Goal: Information Seeking & Learning: Learn about a topic

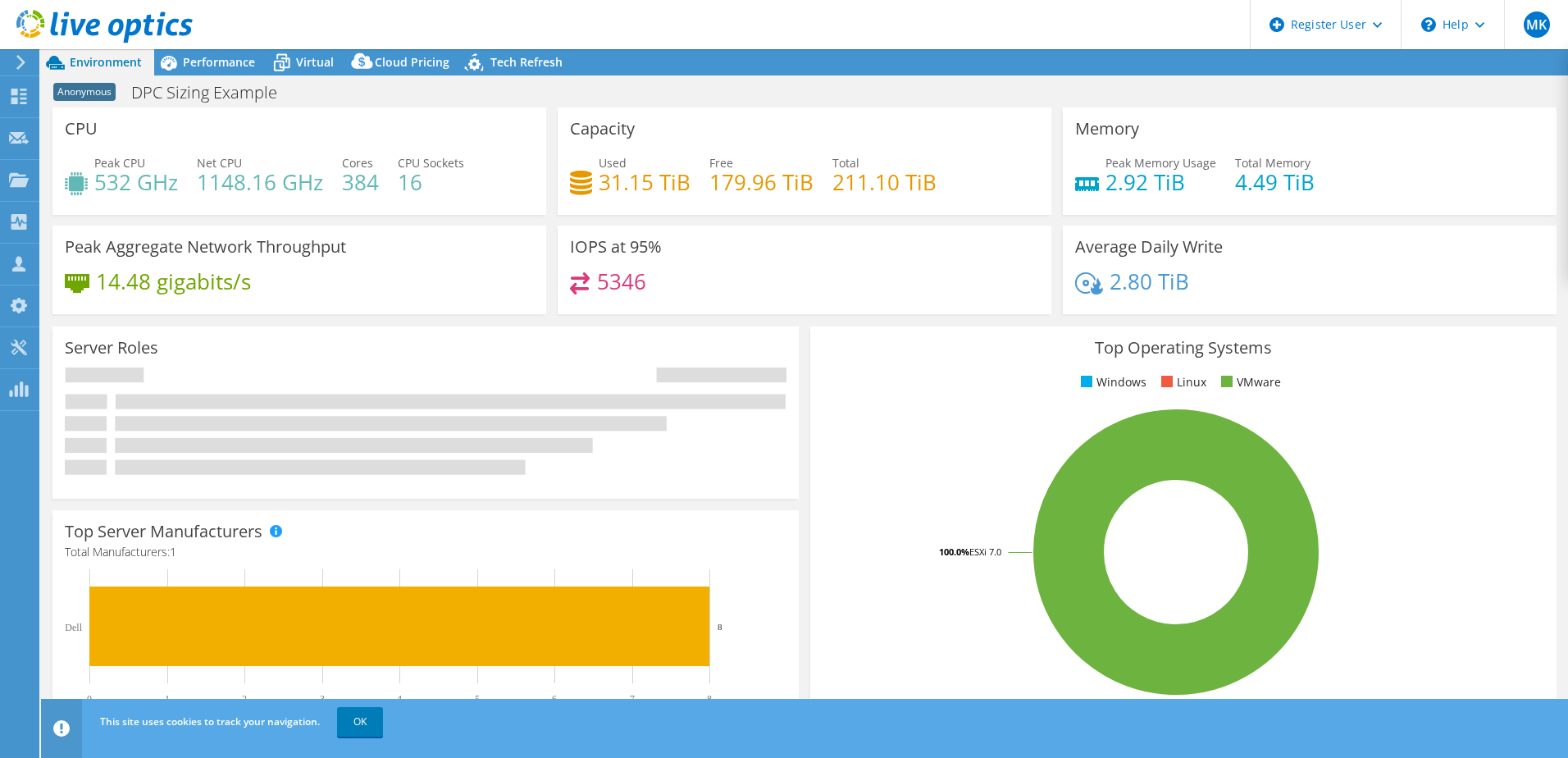
select select "USEast"
select select "USD"
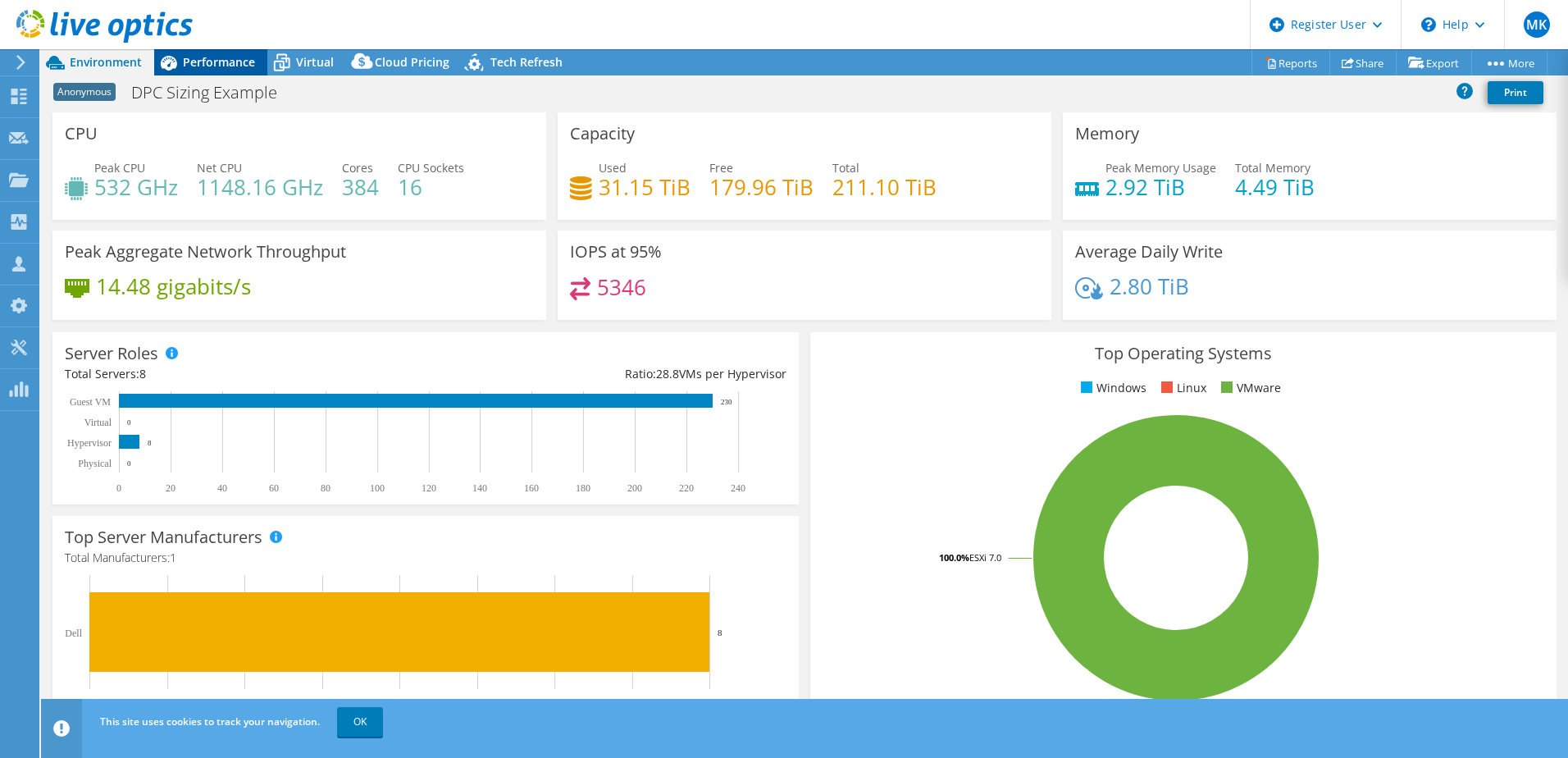
click at [221, 55] on span "Performance" at bounding box center [218, 62] width 72 height 15
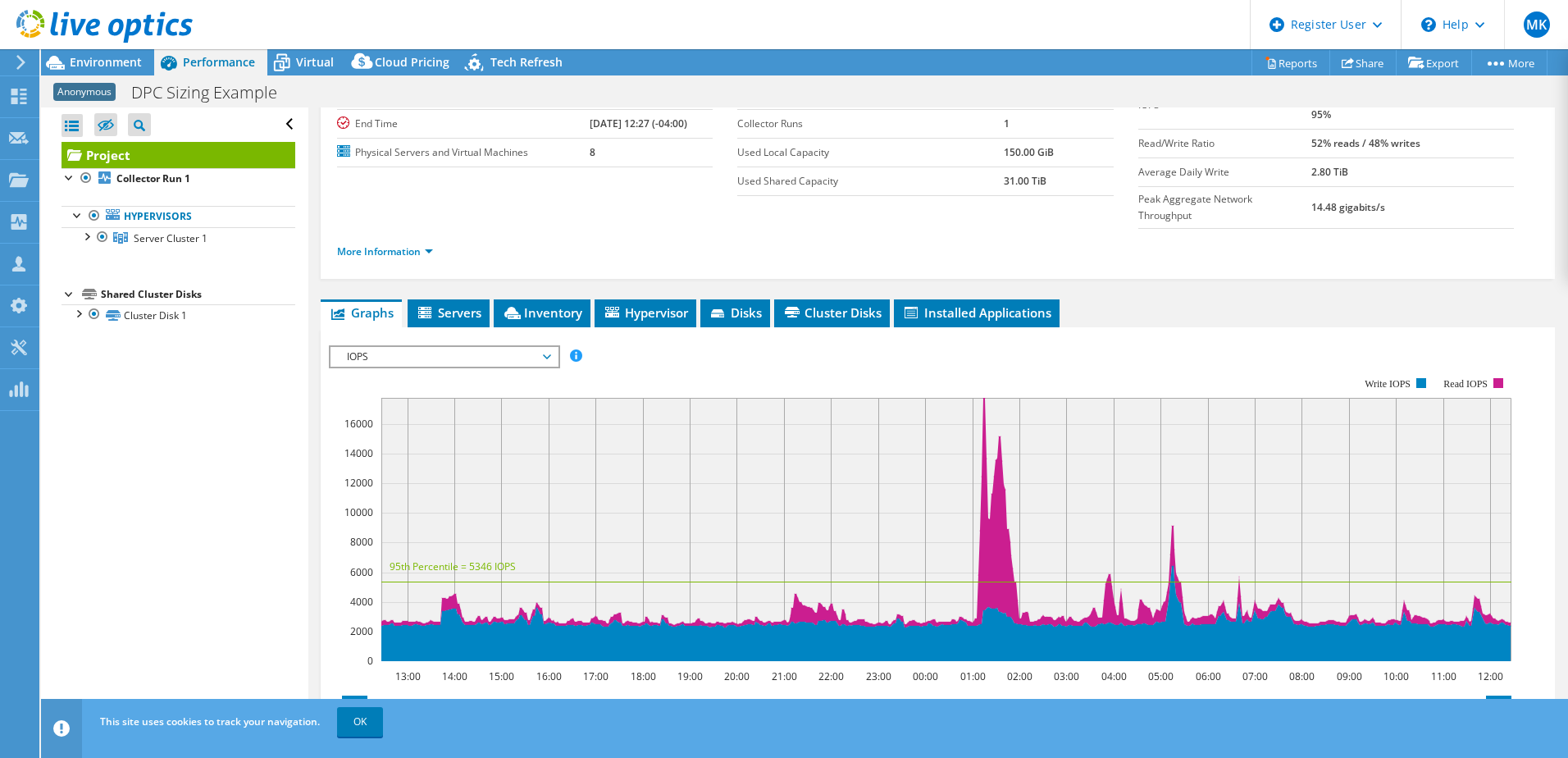
scroll to position [246, 0]
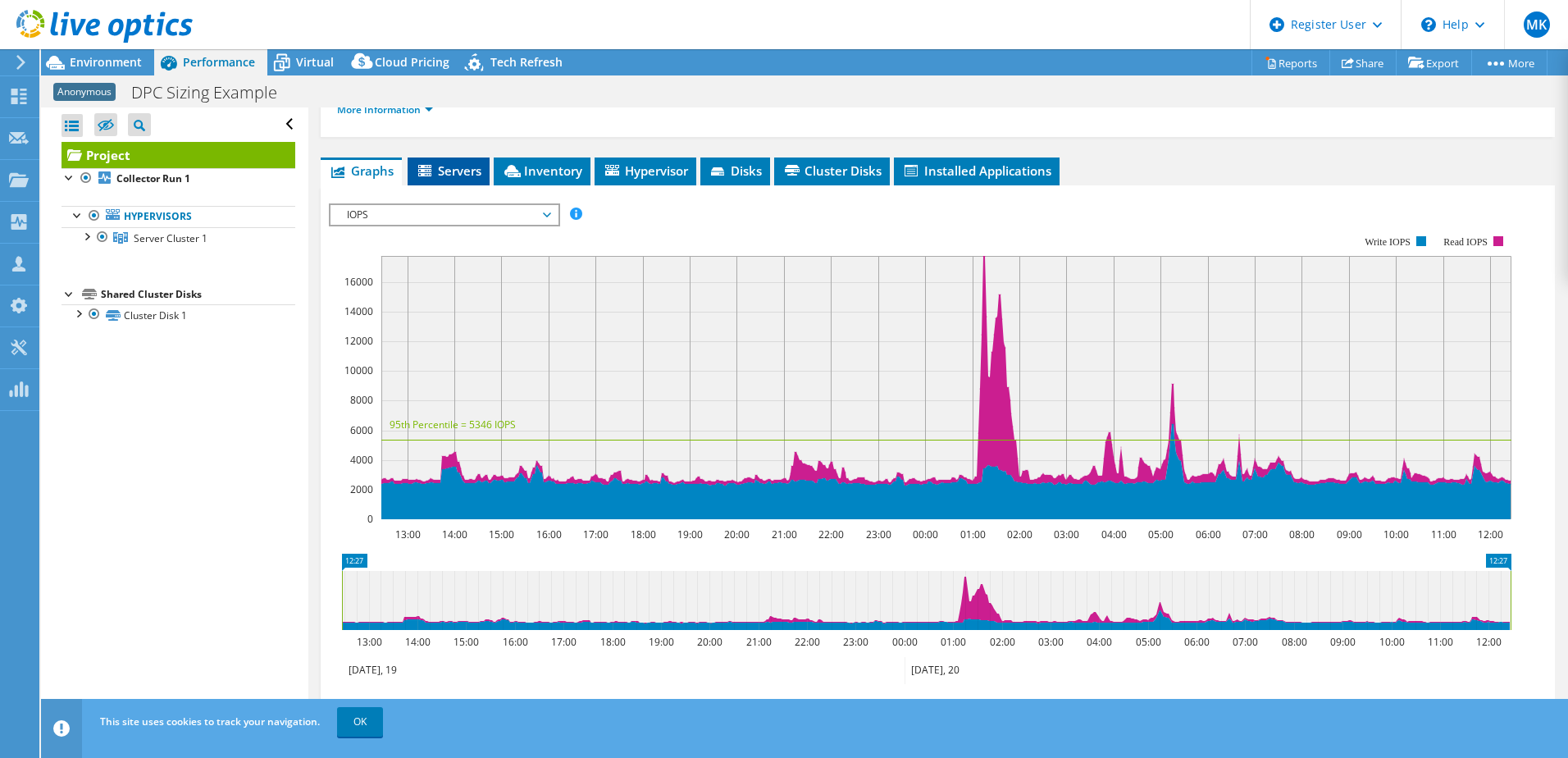
click at [442, 162] on span "Servers" at bounding box center [449, 170] width 66 height 16
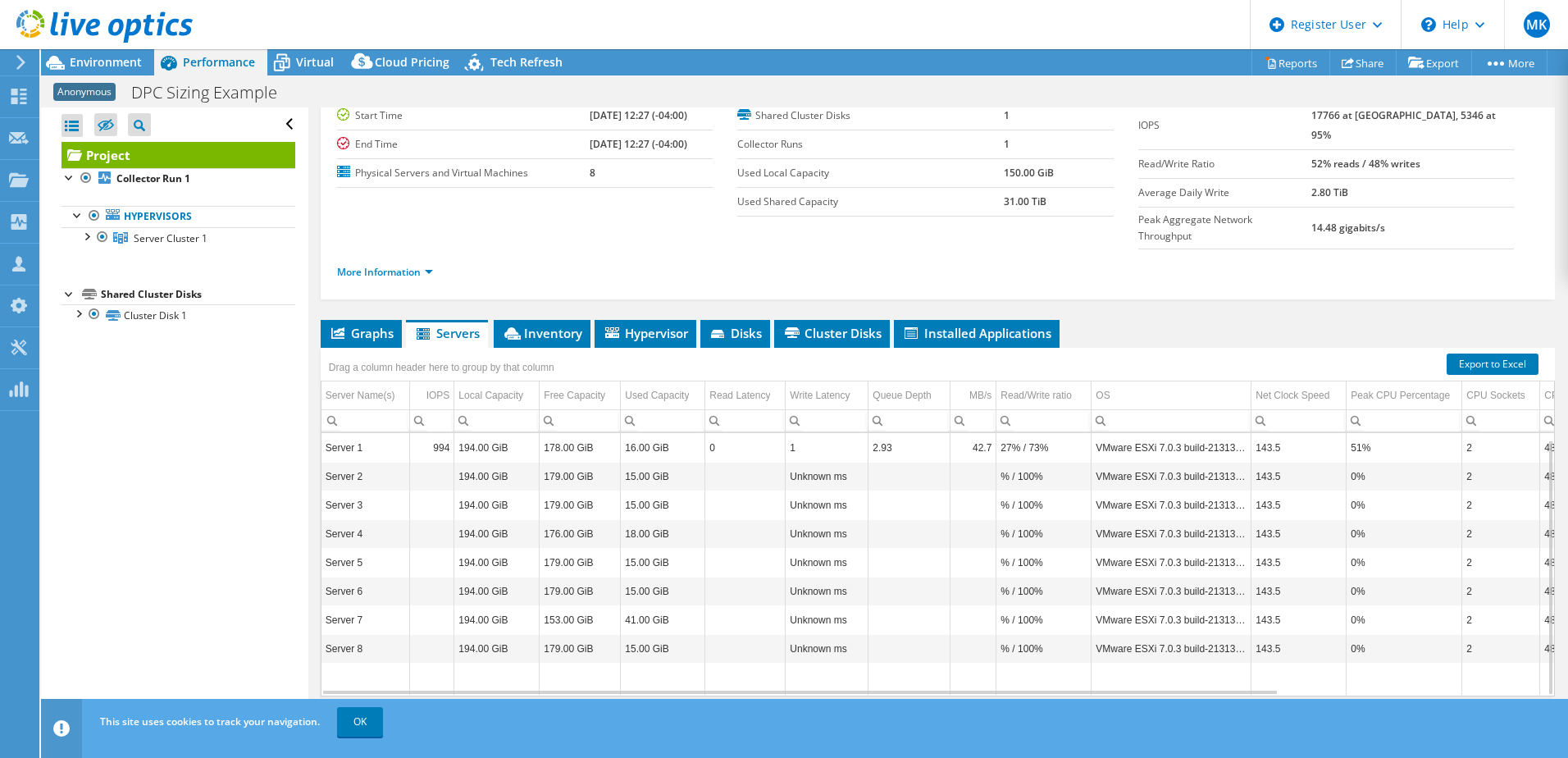
scroll to position [7, 0]
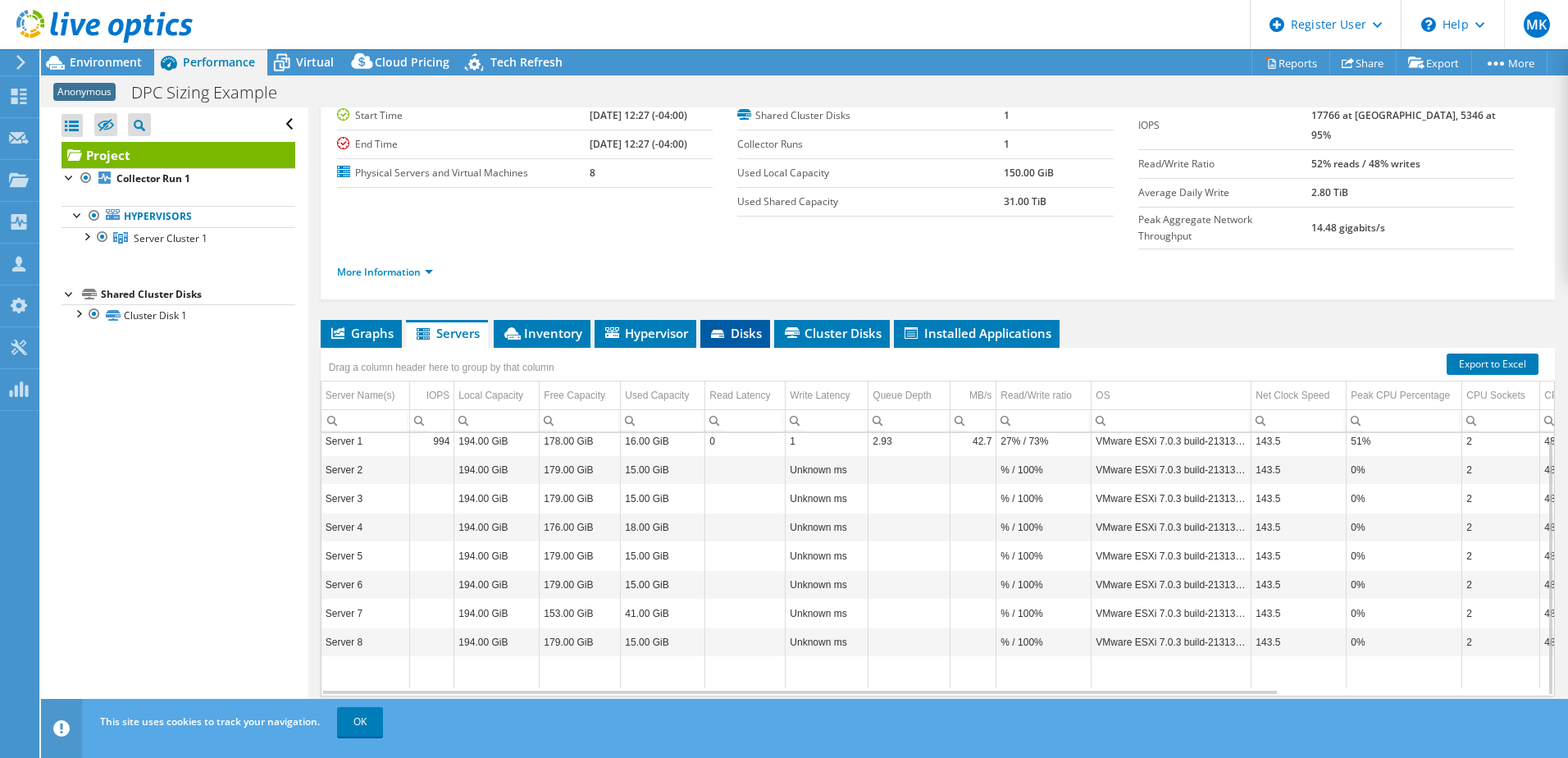
click at [748, 324] on span "Disks" at bounding box center [735, 332] width 53 height 16
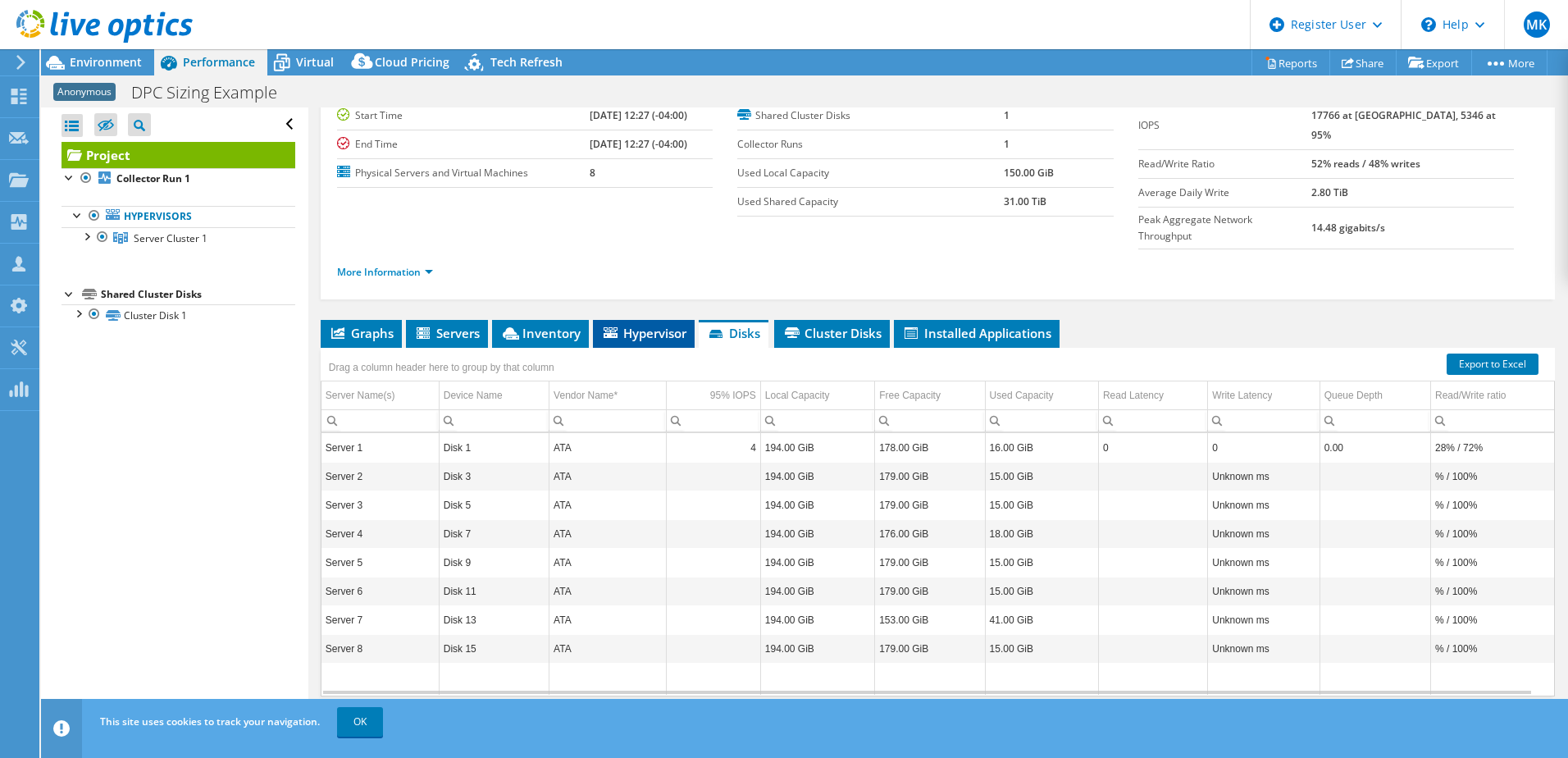
click at [673, 324] on span "Hypervisor" at bounding box center [644, 332] width 85 height 16
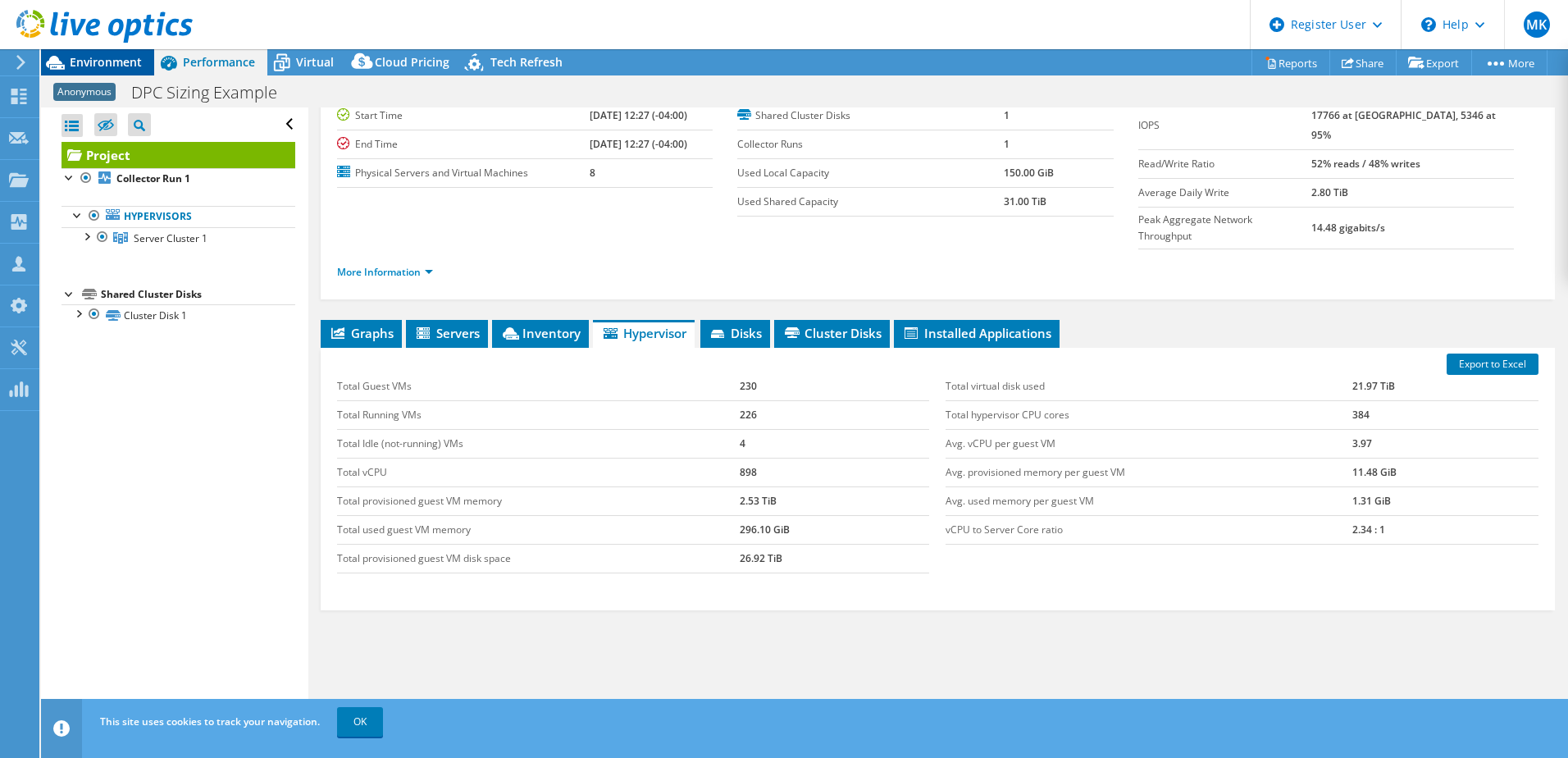
click at [128, 62] on span "Environment" at bounding box center [105, 62] width 72 height 15
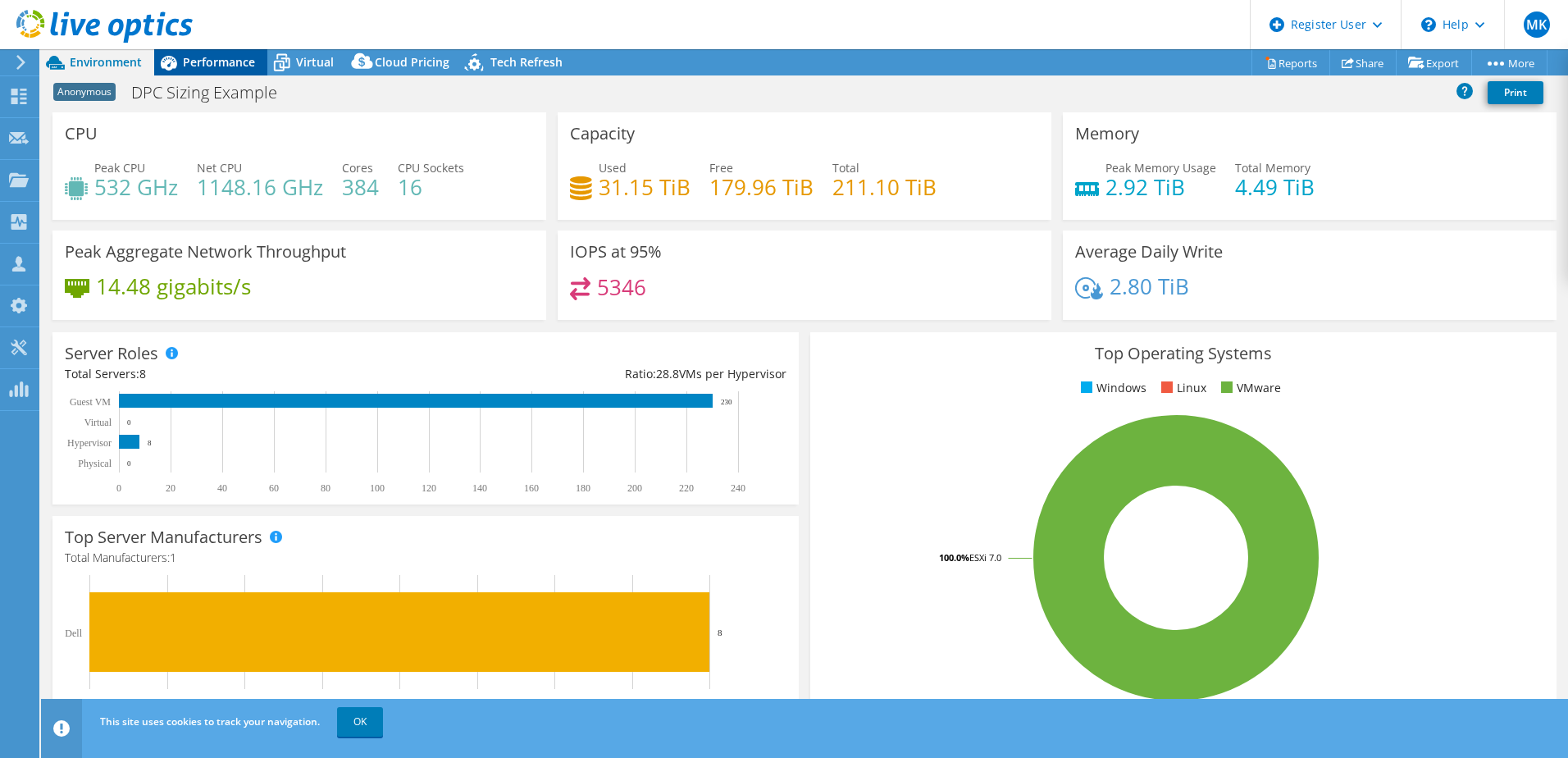
click at [238, 64] on span "Performance" at bounding box center [218, 62] width 72 height 15
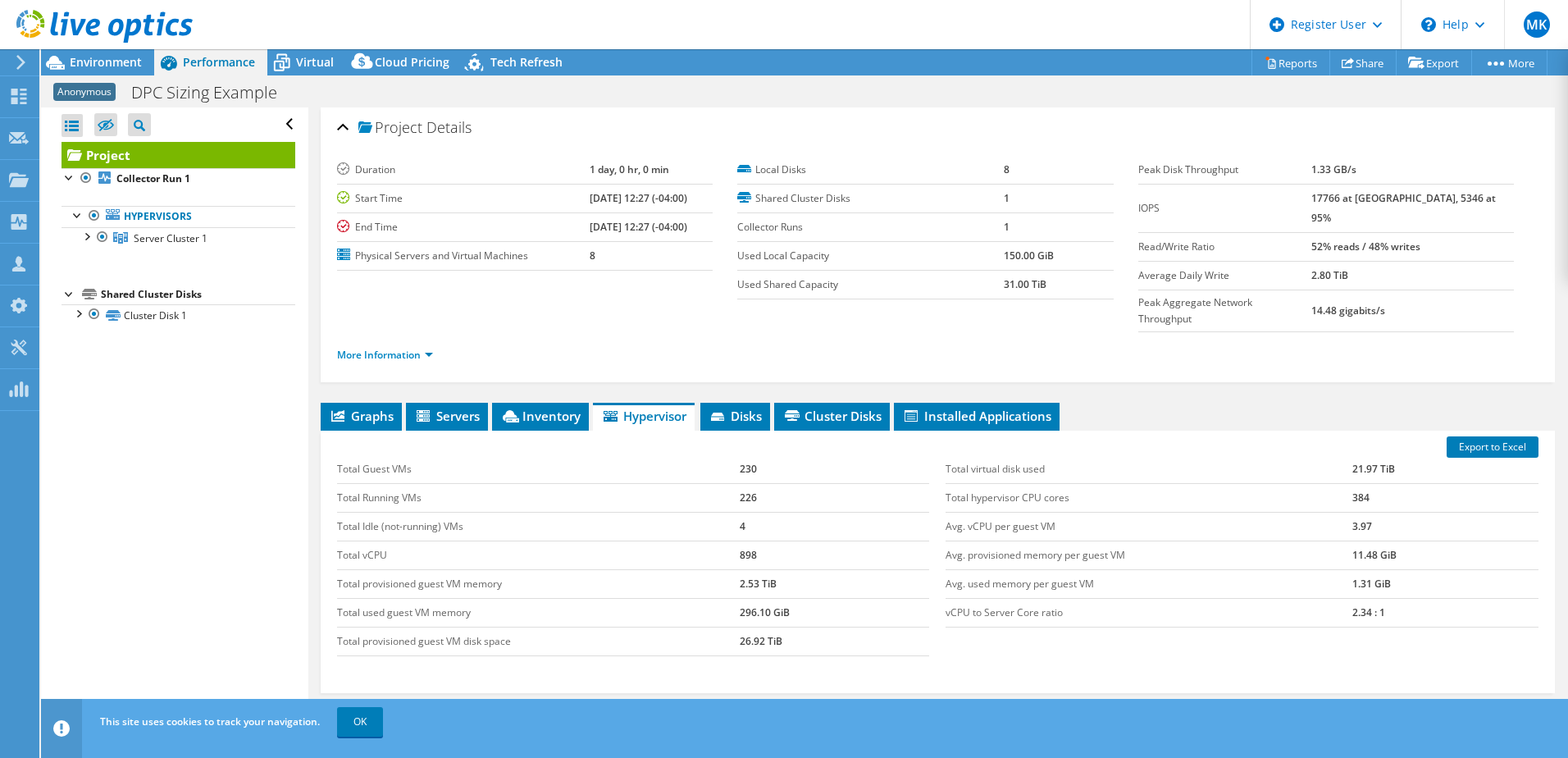
scroll to position [0, 0]
drag, startPoint x: 106, startPoint y: 56, endPoint x: 251, endPoint y: 150, distance: 172.8
click at [106, 56] on span "Environment" at bounding box center [105, 62] width 72 height 15
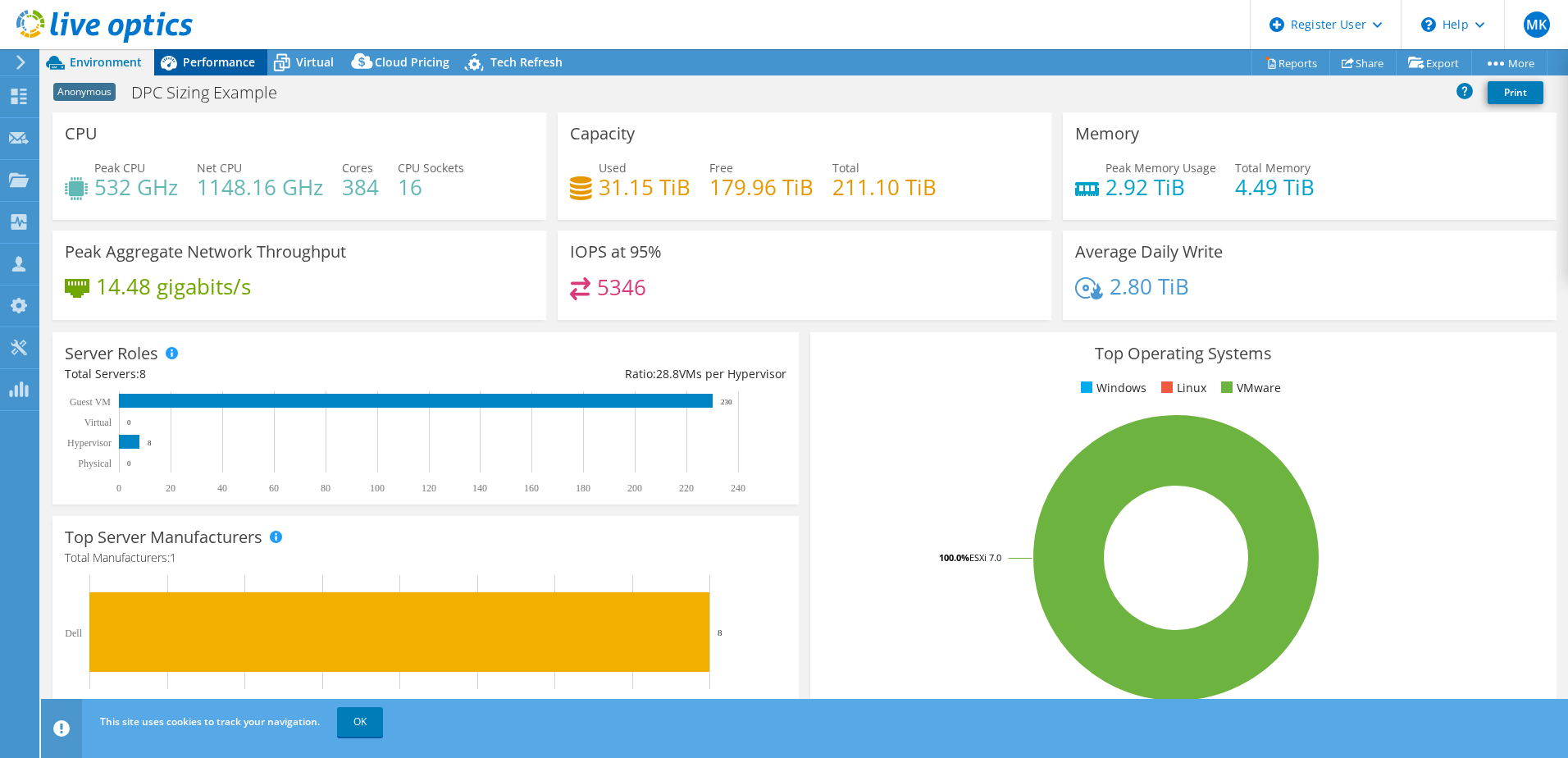
click at [181, 56] on icon at bounding box center [169, 63] width 29 height 29
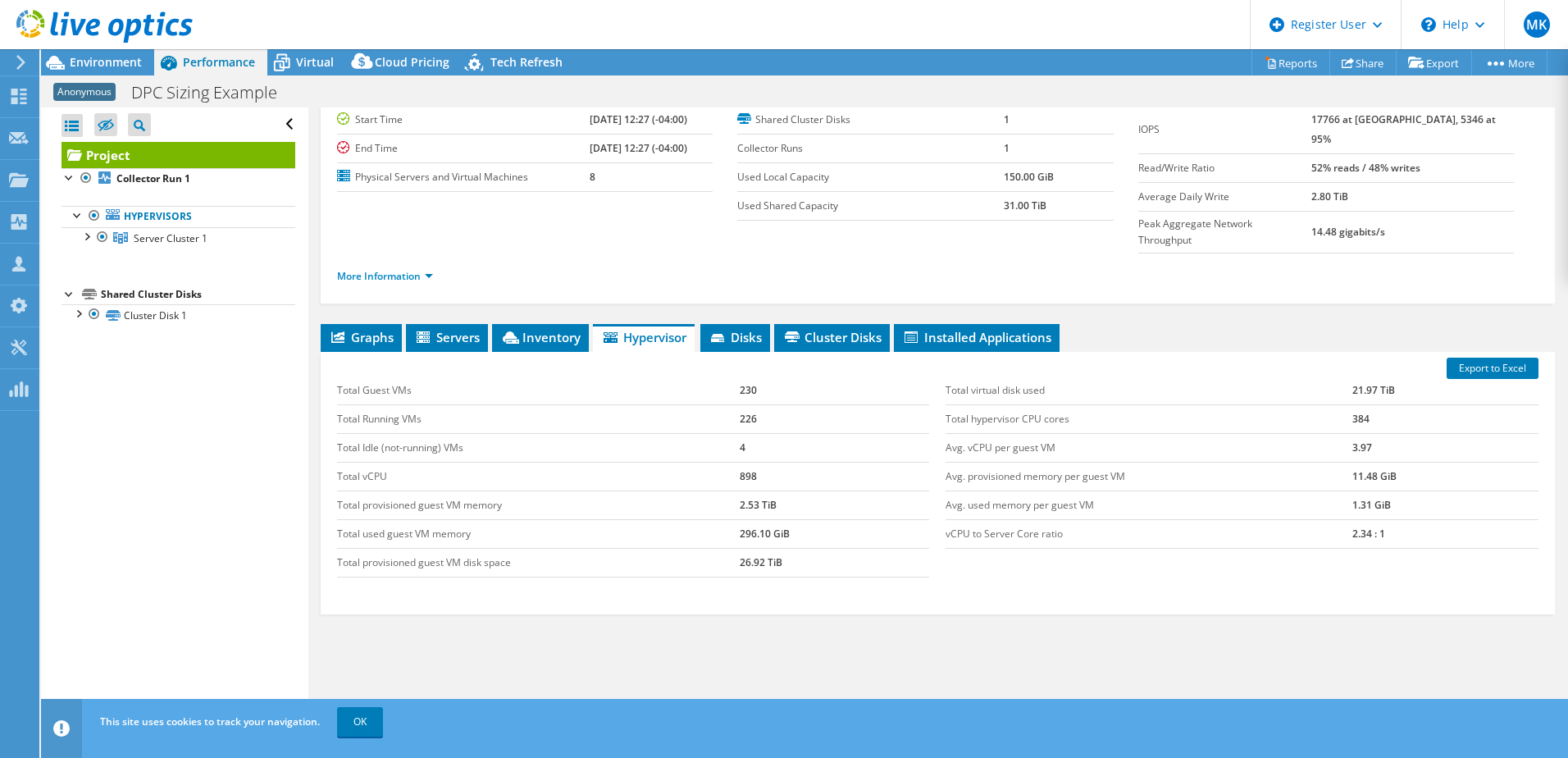
scroll to position [84, 0]
